Goal: Information Seeking & Learning: Learn about a topic

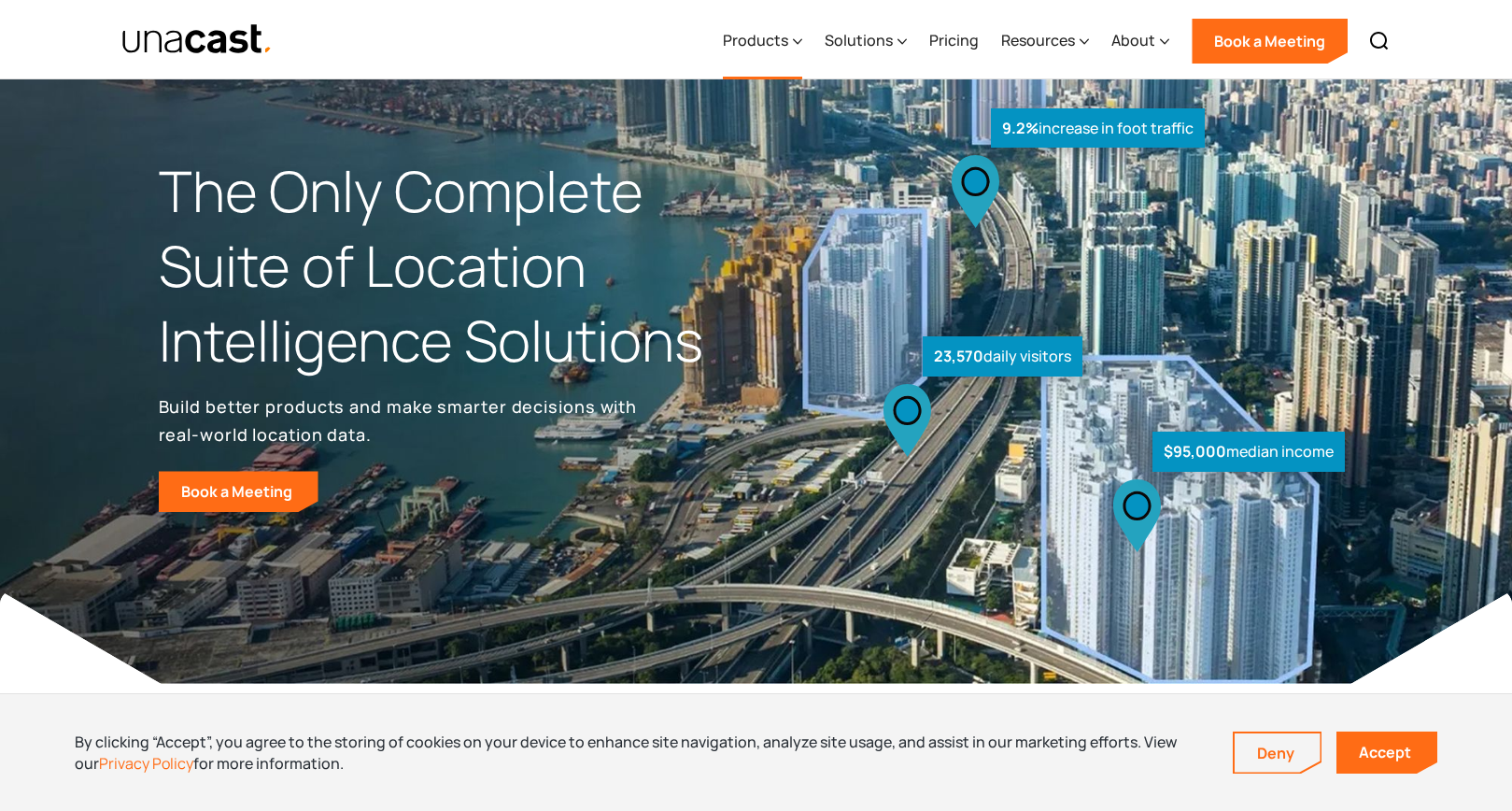
click at [799, 39] on icon at bounding box center [797, 42] width 9 height 20
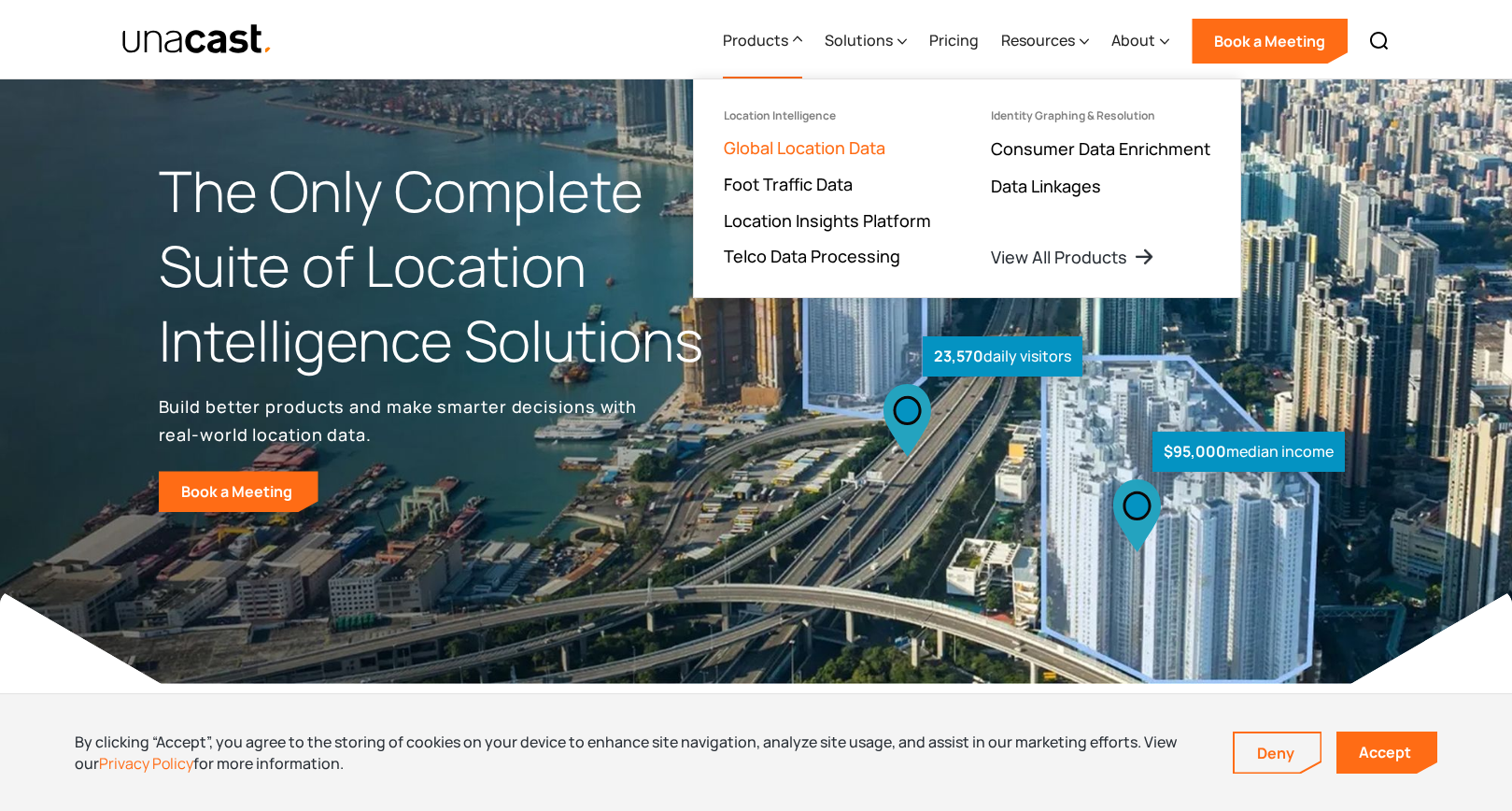
click at [811, 149] on link "Global Location Data" at bounding box center [805, 147] width 162 height 22
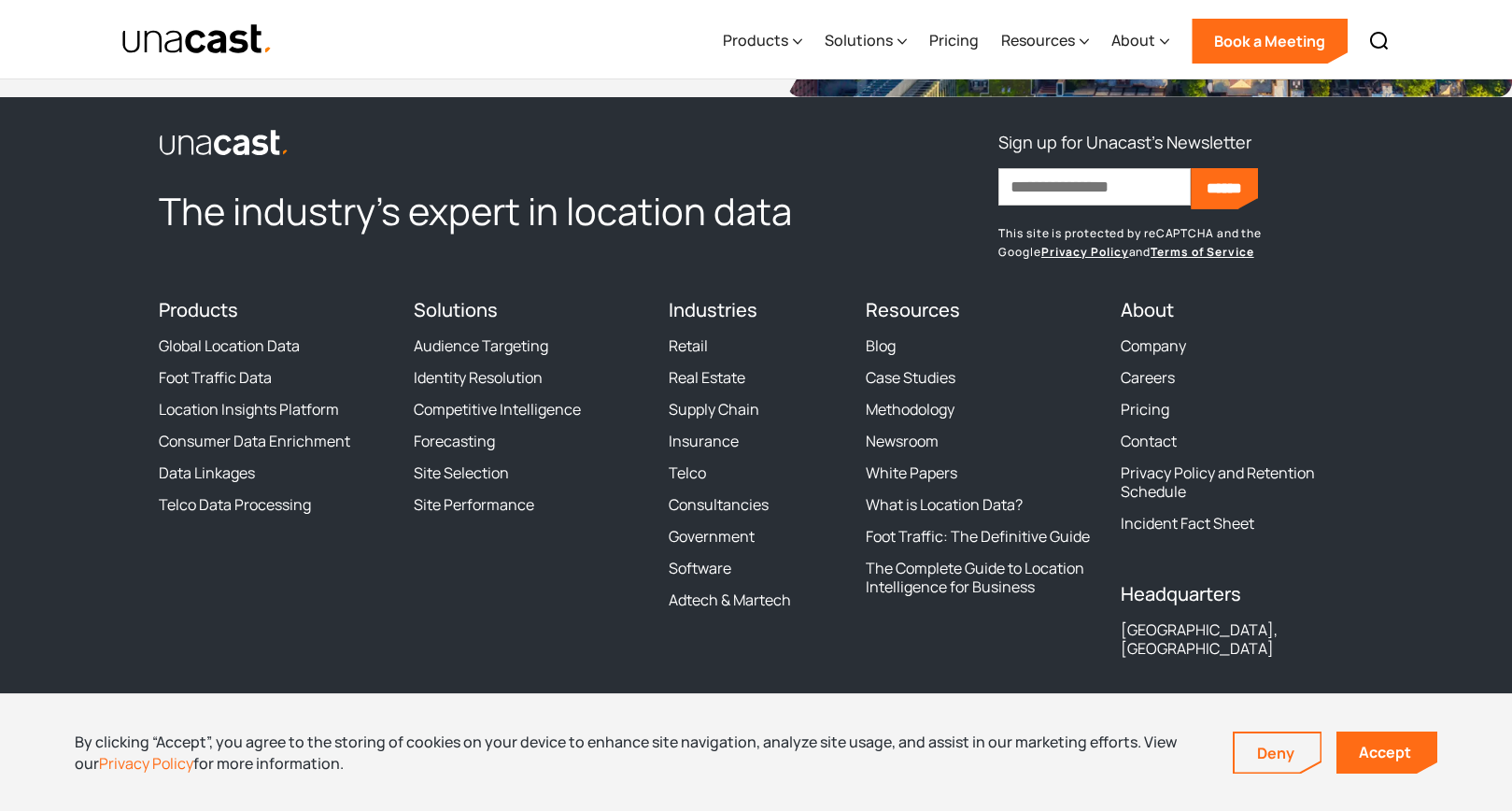
scroll to position [6713, 0]
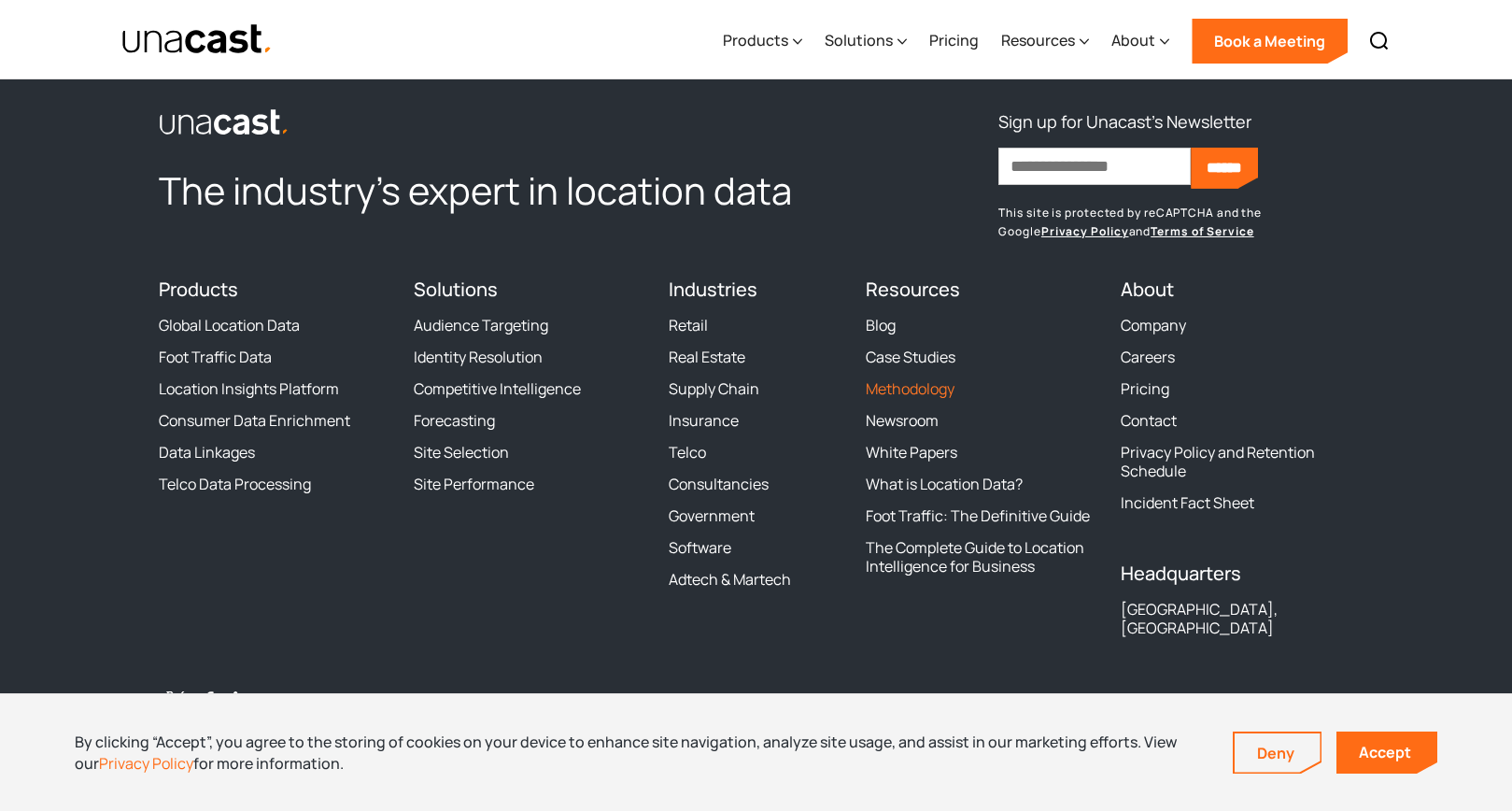
click at [919, 398] on link "Methodology" at bounding box center [910, 388] width 89 height 19
